Goal: Find specific page/section: Find specific page/section

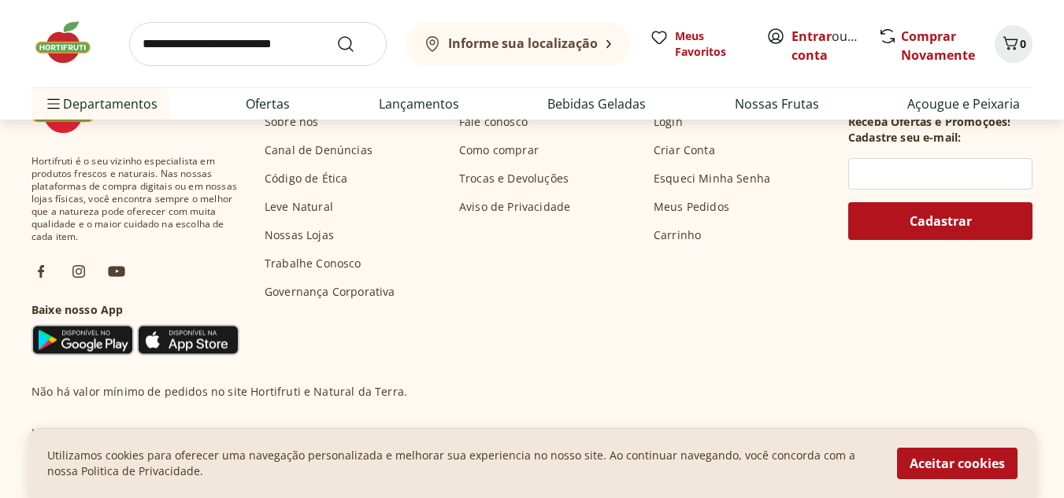
scroll to position [854, 0]
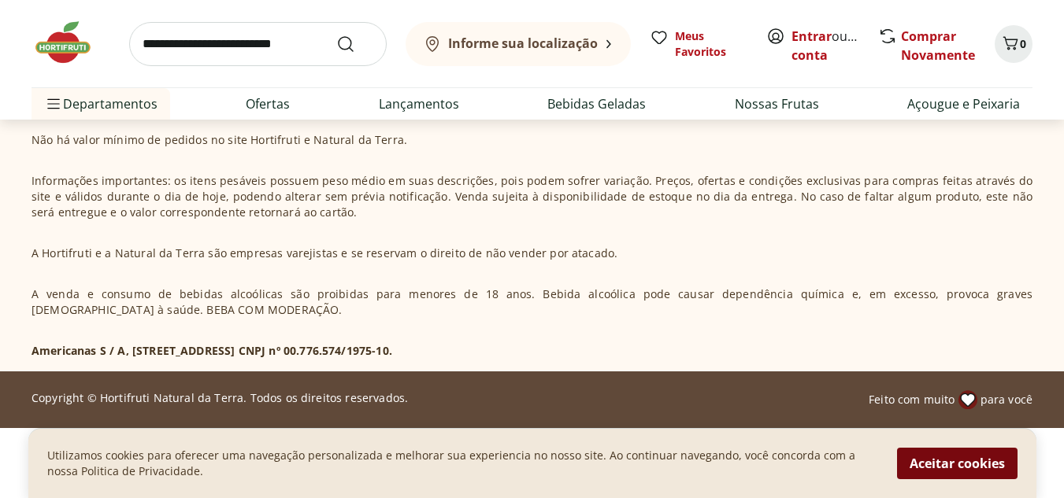
click at [956, 468] on button "Aceitar cookies" at bounding box center [957, 463] width 120 height 31
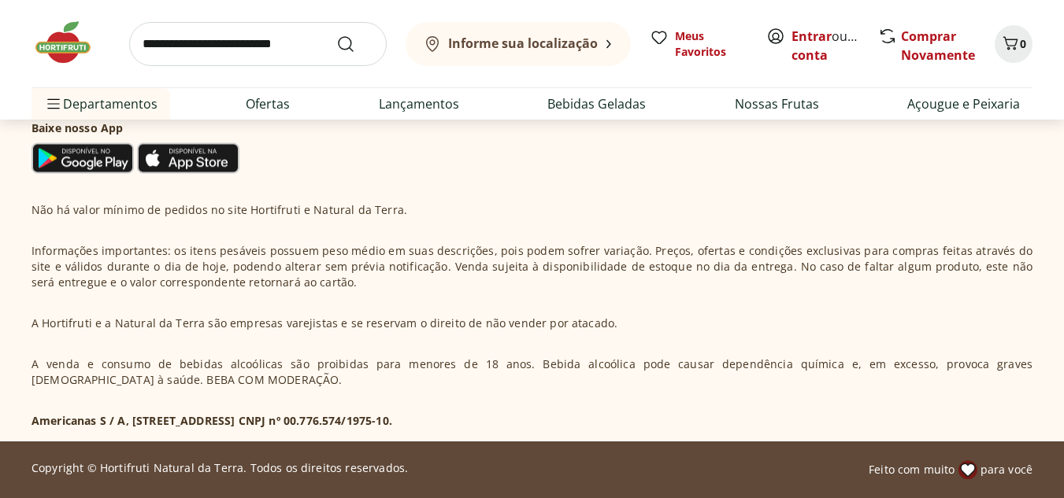
scroll to position [784, 0]
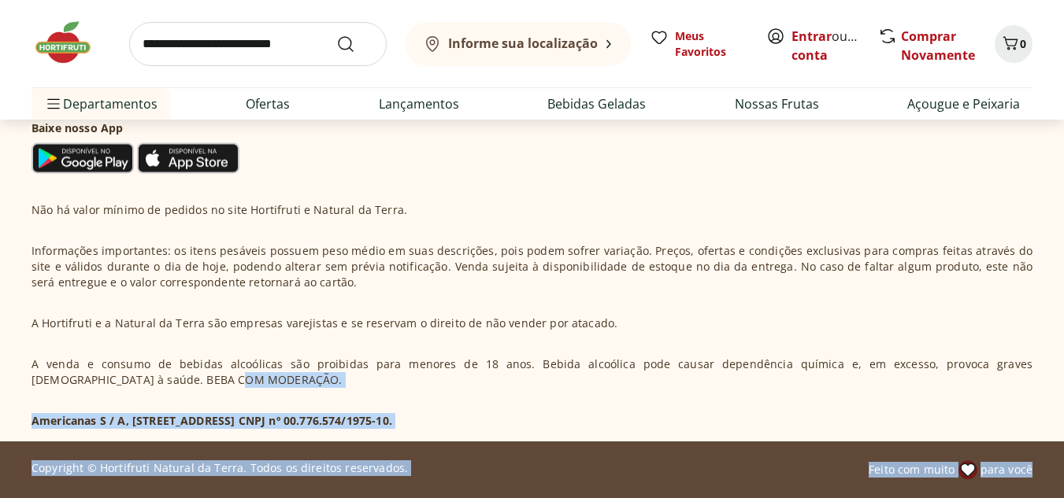
drag, startPoint x: 1049, startPoint y: 424, endPoint x: 1041, endPoint y: 454, distance: 31.7
click at [1041, 454] on footer "Hortifruti é o seu vizinho especialista em produtos frescos e naturais. Nas nos…" at bounding box center [532, 194] width 1064 height 606
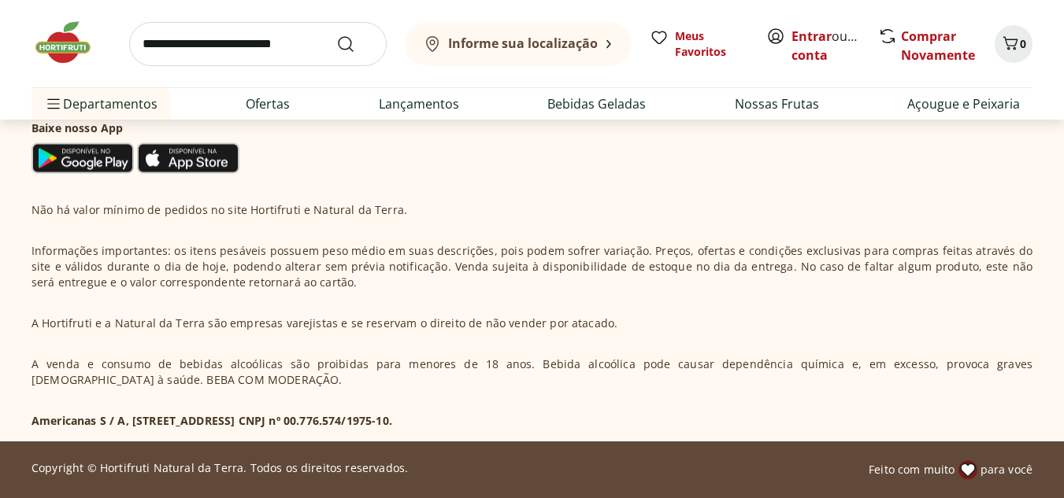
click at [830, 360] on p "A venda e consumo de bebidas alcoólicas são proibidas para menores de 18 anos. …" at bounding box center [531, 372] width 1001 height 31
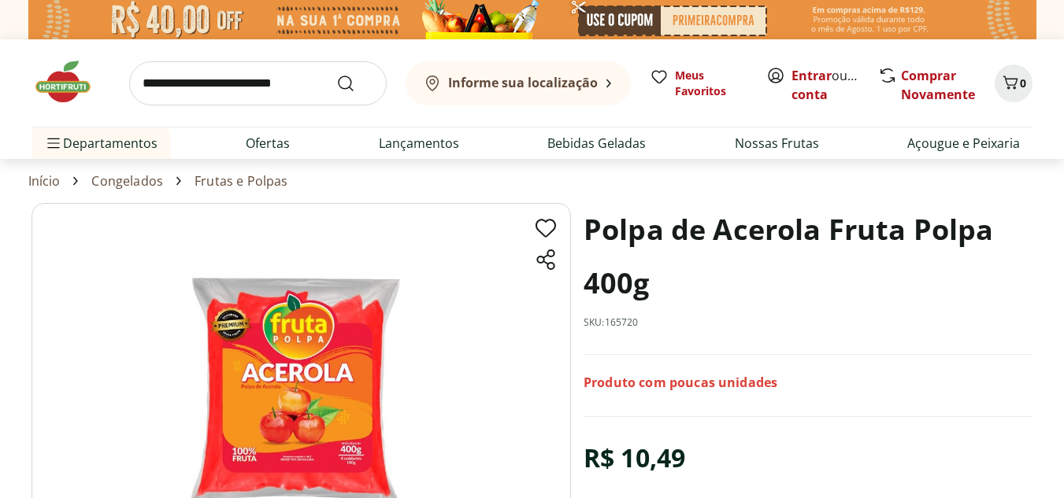
click at [612, 88] on button "Informe sua localização" at bounding box center [517, 83] width 225 height 44
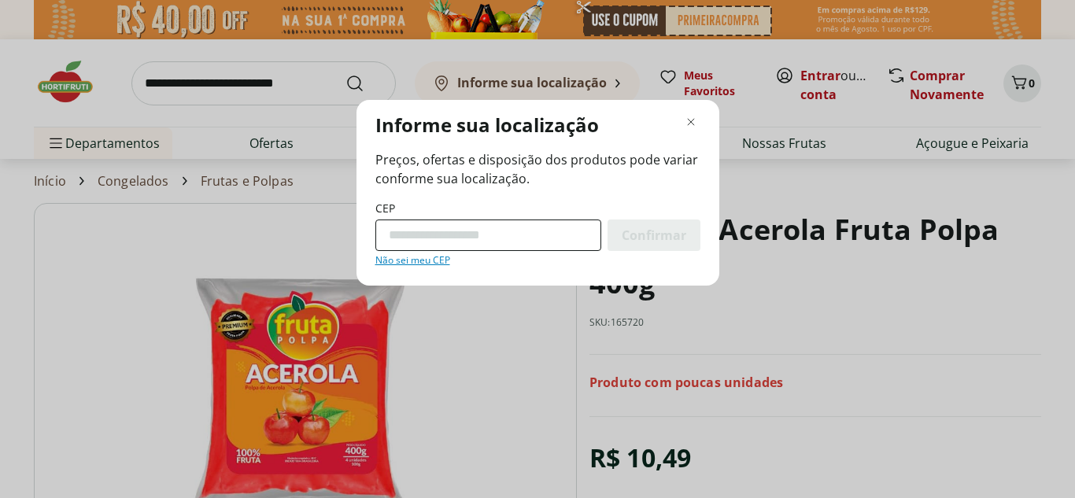
click at [536, 233] on input "CEP" at bounding box center [488, 235] width 226 height 31
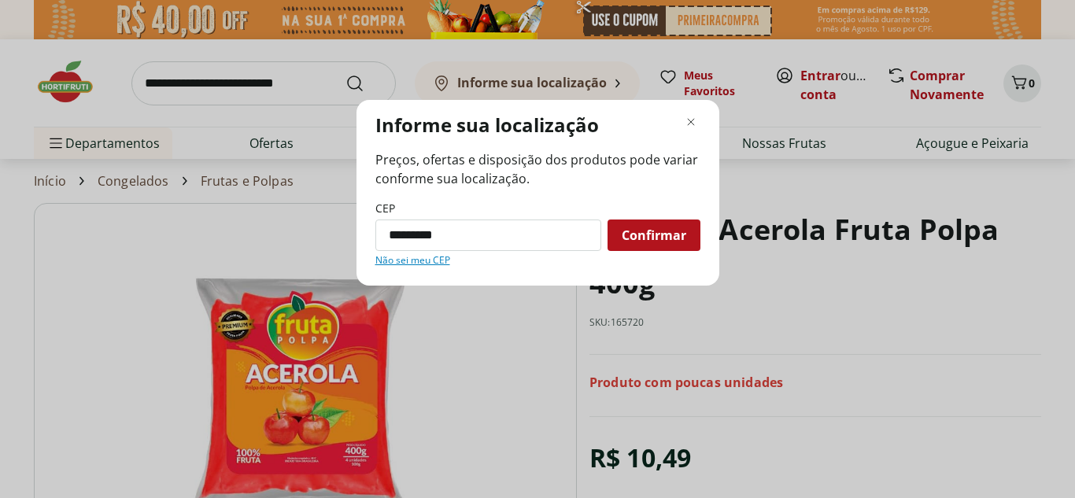
type input "*********"
click at [608, 220] on button "Confirmar" at bounding box center [654, 235] width 93 height 31
click at [665, 237] on span "Confirmar" at bounding box center [654, 235] width 65 height 13
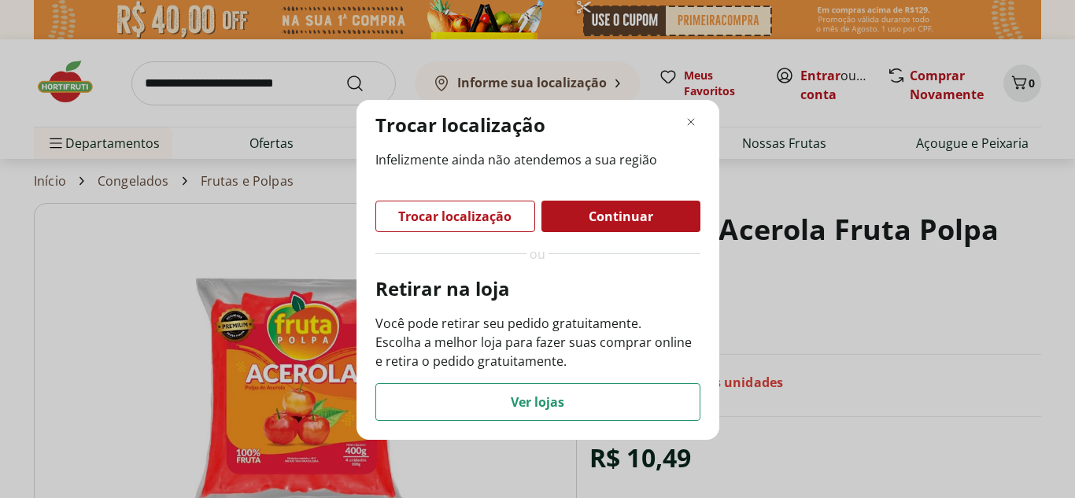
click at [523, 424] on div "Trocar localização Infelizmente ainda não atendemos a sua região Trocar localiz…" at bounding box center [538, 270] width 363 height 340
click at [524, 399] on span "Ver lojas" at bounding box center [538, 402] width 54 height 13
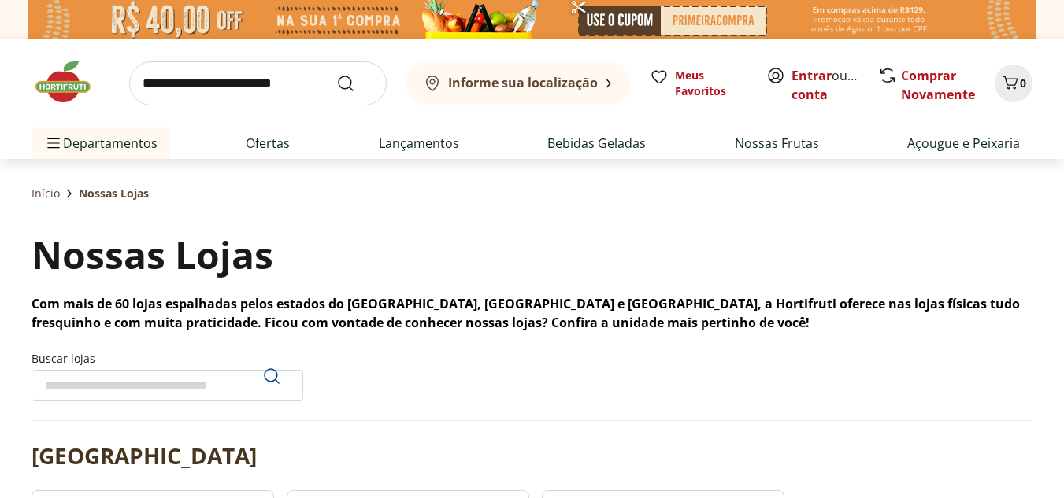
click at [135, 375] on input "Buscar lojas" at bounding box center [167, 385] width 272 height 31
type input "*****"
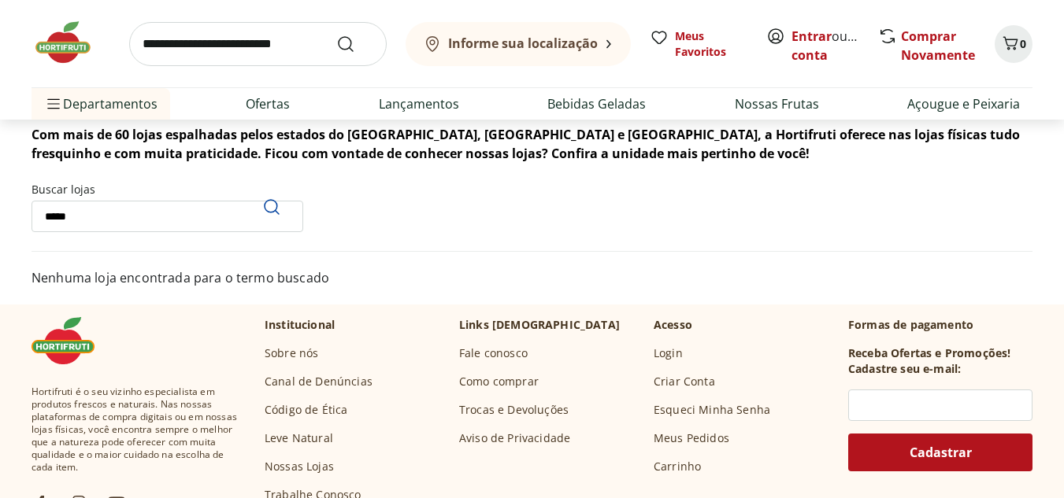
scroll to position [79, 0]
